Goal: Transaction & Acquisition: Purchase product/service

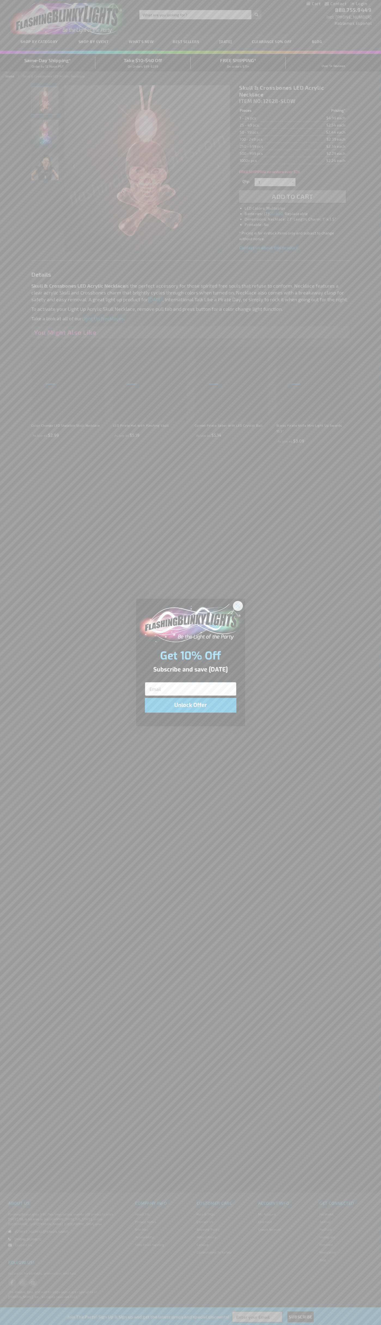
click at [238, 606] on icon "Close dialog" at bounding box center [238, 606] width 4 height 4
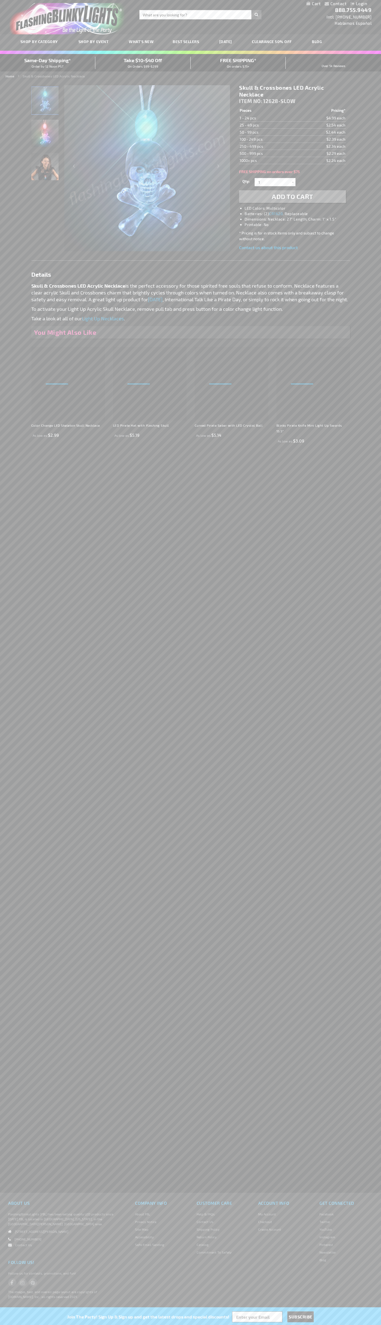
click at [298, 208] on li "LED Colors: Multicolor" at bounding box center [298, 208] width 107 height 5
click at [293, 197] on span "Add to Cart" at bounding box center [292, 196] width 41 height 8
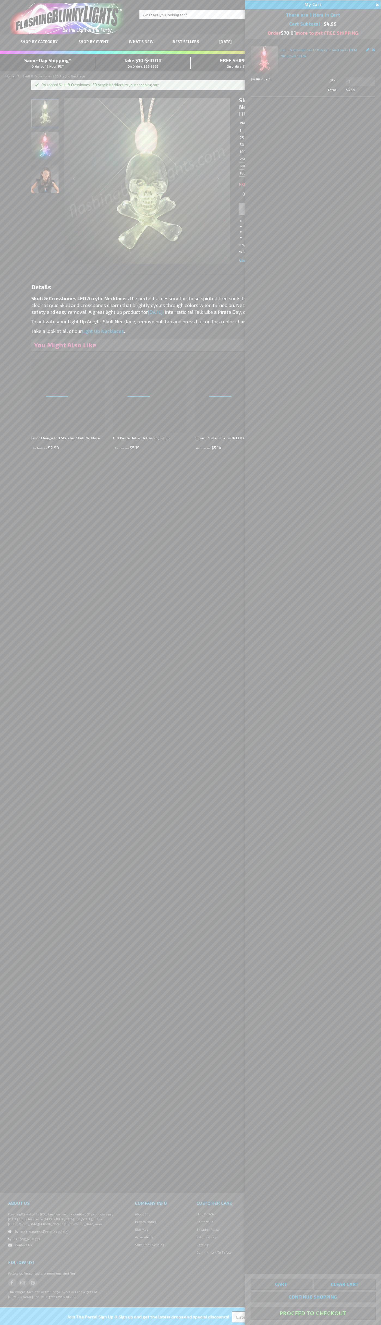
click at [313, 1313] on button "Proceed To Checkout" at bounding box center [313, 1313] width 125 height 12
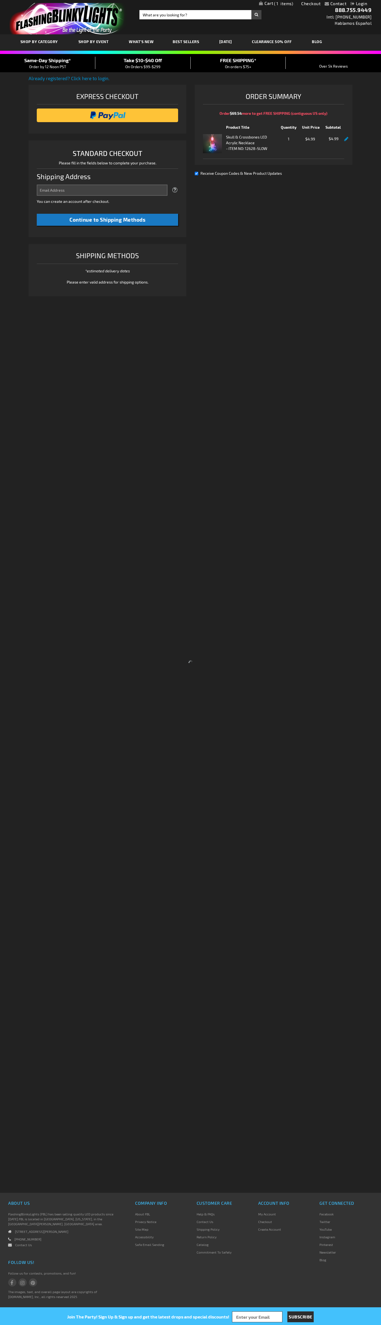
select select "US"
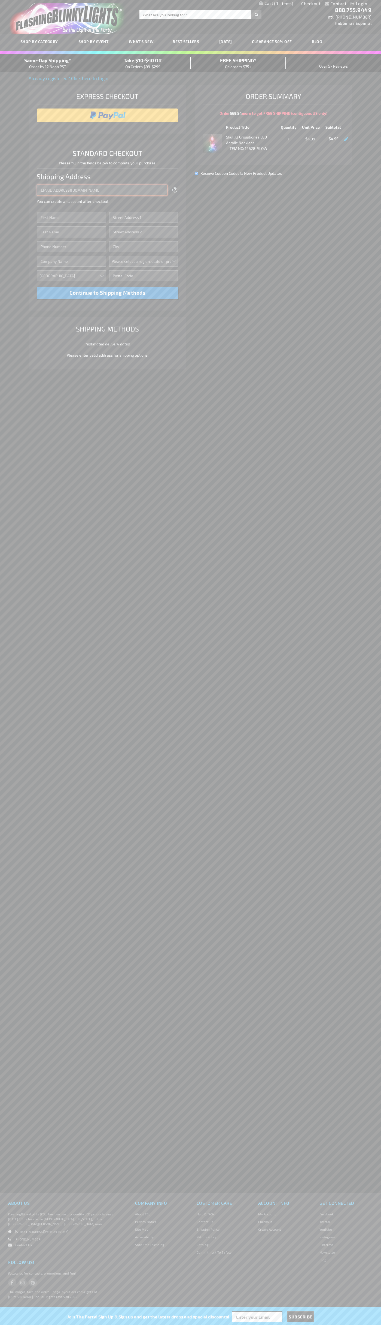
type input "johnsmith005@storebotmail.joonix.net"
type input "John"
type input "201 Colorado St"
type input "First floor"
type input "austin"
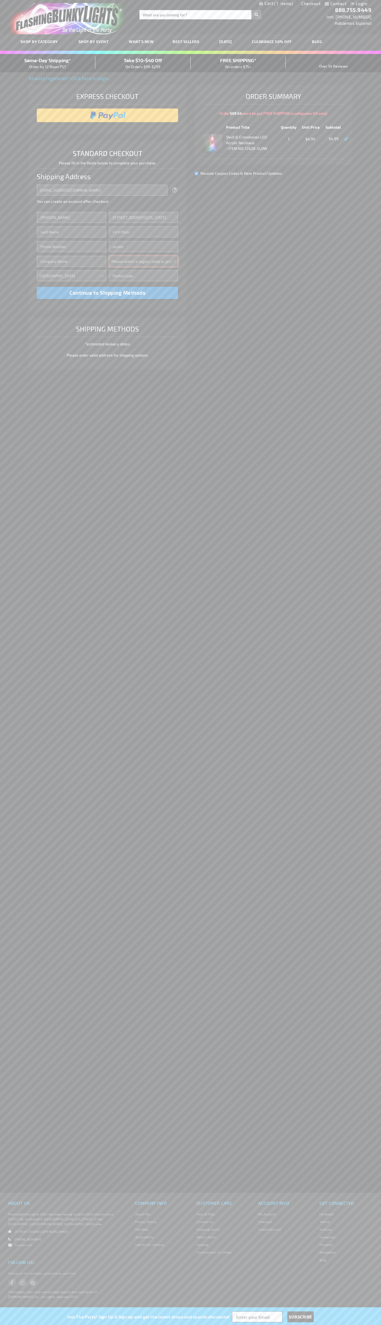
select select "57"
type input "78701"
type input "Smith"
type input "6502530000"
type input "John Smith"
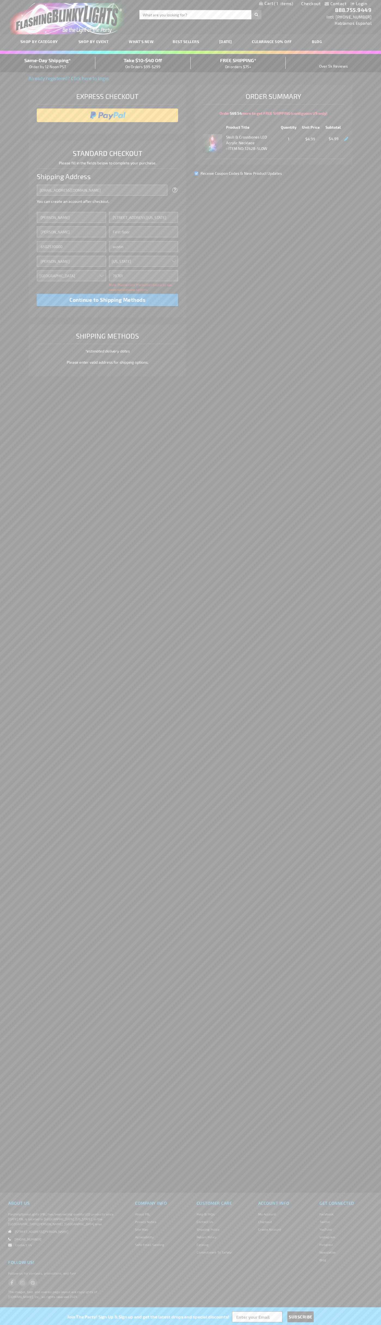
click at [48, 63] on div "Same-Day Shipping* Order by 12 Noon PST" at bounding box center [47, 63] width 95 height 13
click at [108, 115] on input "image" at bounding box center [108, 115] width 136 height 11
